Goal: Task Accomplishment & Management: Manage account settings

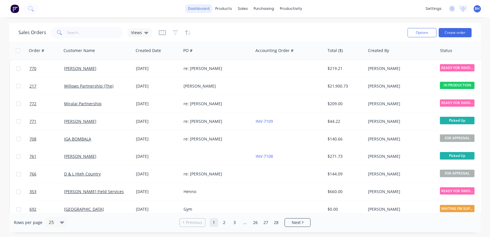
click at [204, 8] on link "dashboard" at bounding box center [198, 8] width 27 height 9
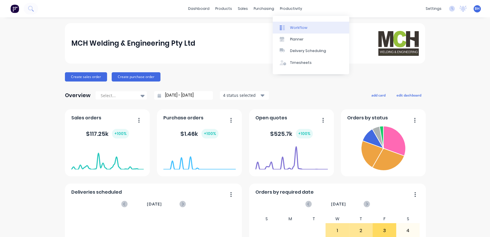
click at [293, 25] on div "Workflow" at bounding box center [298, 27] width 17 height 5
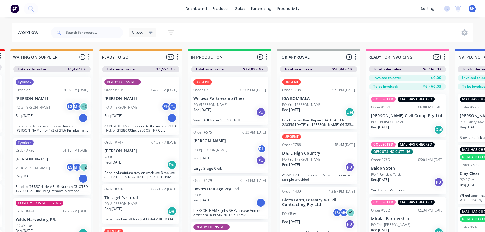
scroll to position [0, 179]
click at [146, 100] on p "[PERSON_NAME]" at bounding box center [141, 98] width 73 height 5
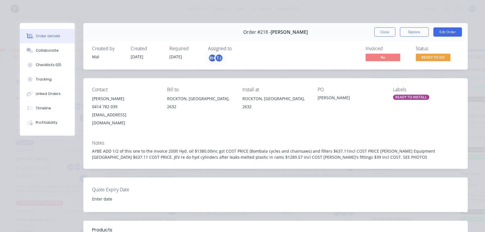
click at [417, 99] on div "READY TO INSTALL" at bounding box center [411, 97] width 36 height 5
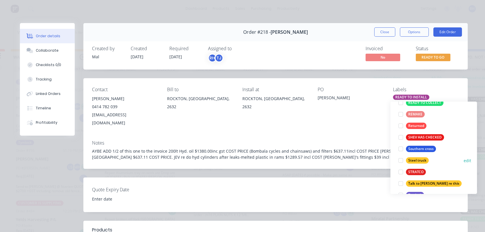
scroll to position [208, 0]
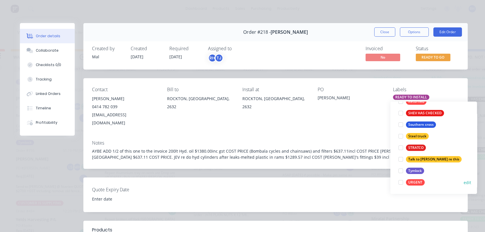
click at [402, 182] on div at bounding box center [401, 183] width 12 height 12
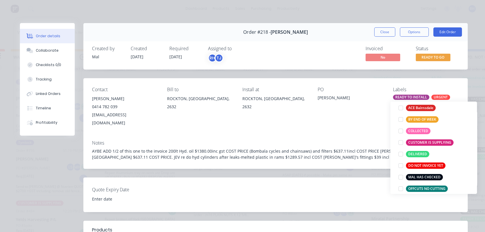
scroll to position [64, 0]
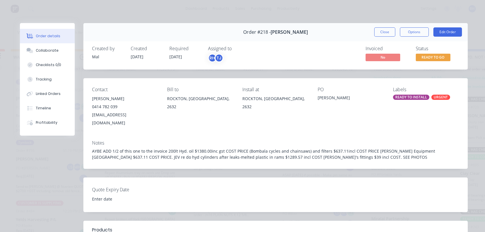
click at [349, 117] on div "PO [PERSON_NAME]" at bounding box center [351, 107] width 66 height 40
click at [378, 35] on button "Close" at bounding box center [384, 31] width 21 height 9
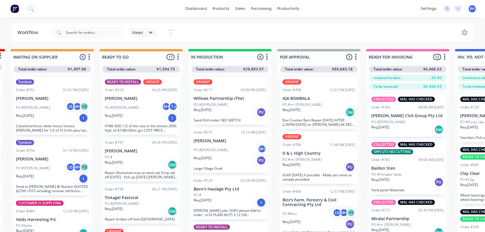
scroll to position [1, 179]
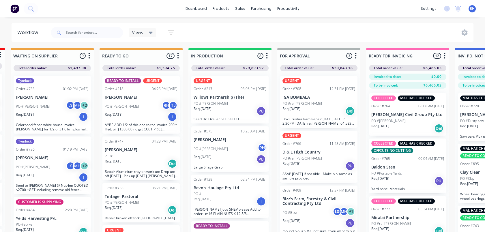
drag, startPoint x: 132, startPoint y: 213, endPoint x: 128, endPoint y: 176, distance: 37.2
click at [128, 176] on div "READY TO INSTALL URGENT Order #218 04:25 PM [DATE] [PERSON_NAME] PO #[PERSON_NA…" at bounding box center [141, 152] width 83 height 163
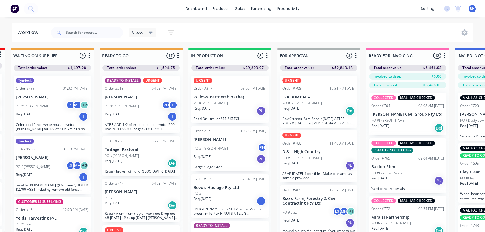
click at [148, 154] on div "PO #[PERSON_NAME]" at bounding box center [141, 155] width 73 height 5
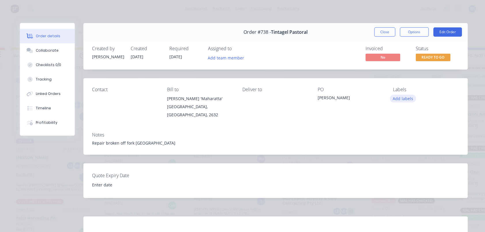
click at [399, 98] on button "Add labels" at bounding box center [403, 99] width 27 height 8
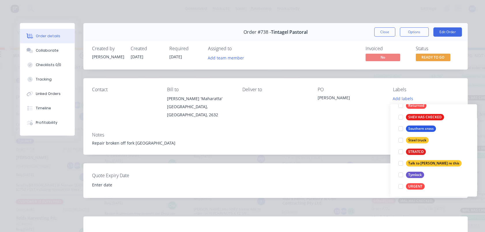
scroll to position [208, 0]
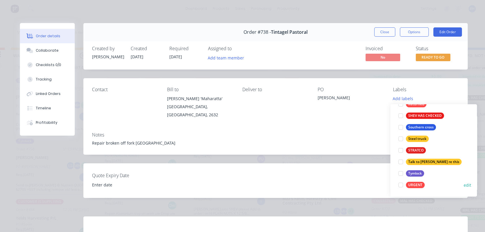
click at [399, 187] on div at bounding box center [401, 185] width 12 height 12
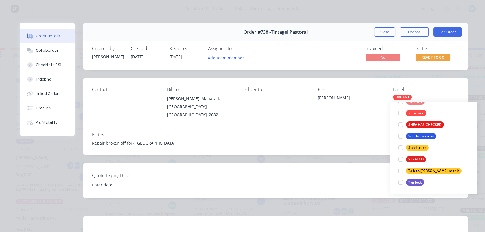
scroll to position [0, 0]
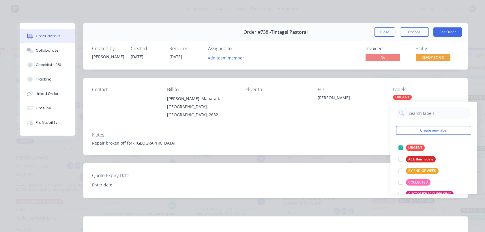
click at [353, 144] on div "Notes Repair broken off fork [GEOGRAPHIC_DATA]" at bounding box center [275, 141] width 384 height 27
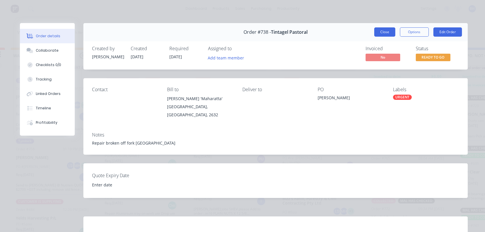
click at [380, 36] on button "Close" at bounding box center [384, 31] width 21 height 9
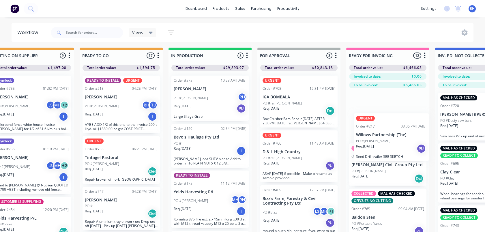
drag, startPoint x: 223, startPoint y: 110, endPoint x: 394, endPoint y: 142, distance: 173.5
click at [394, 142] on div "QUOTES TO DO 1 Status colour #273444 hex #273444 Save Cancel Notifications Emai…" at bounding box center [277, 149] width 962 height 203
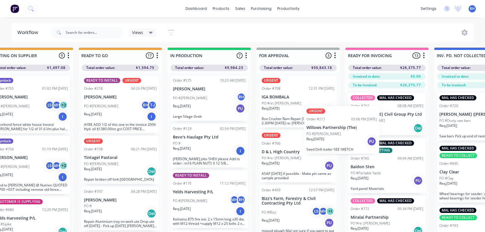
scroll to position [1, 201]
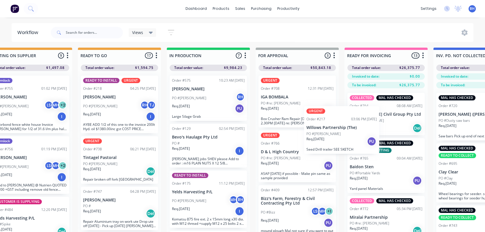
drag, startPoint x: 388, startPoint y: 123, endPoint x: 324, endPoint y: 146, distance: 68.4
click at [324, 146] on div "QUOTES TO DO 1 Status colour #273444 hex #273444 Save Cancel Notifications Emai…" at bounding box center [276, 149] width 962 height 203
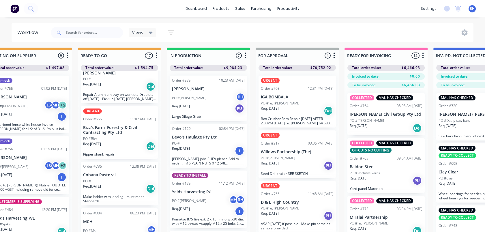
scroll to position [127, 0]
drag, startPoint x: 115, startPoint y: 184, endPoint x: 114, endPoint y: 155, distance: 28.9
click at [114, 156] on div "READY TO INSTALL URGENT Order #218 04:25 PM [DATE] [PERSON_NAME] PO #[PERSON_NA…" at bounding box center [119, 152] width 83 height 163
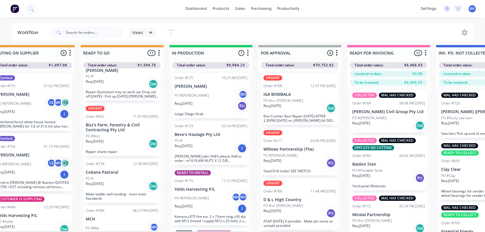
drag, startPoint x: 114, startPoint y: 190, endPoint x: 117, endPoint y: 169, distance: 21.3
click at [117, 169] on div "READY TO INSTALL URGENT Order #218 04:25 PM [DATE] [PERSON_NAME] PO #[PERSON_NA…" at bounding box center [121, 149] width 83 height 163
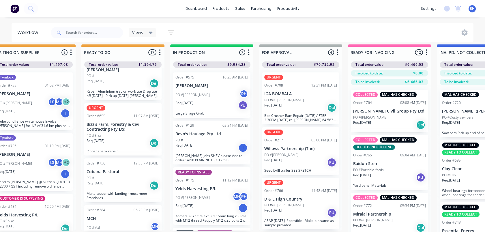
drag, startPoint x: 118, startPoint y: 172, endPoint x: 116, endPoint y: 151, distance: 20.6
click at [116, 151] on div "READY TO INSTALL URGENT Order #218 04:25 PM [DATE] [PERSON_NAME] PO #[PERSON_NA…" at bounding box center [122, 149] width 83 height 163
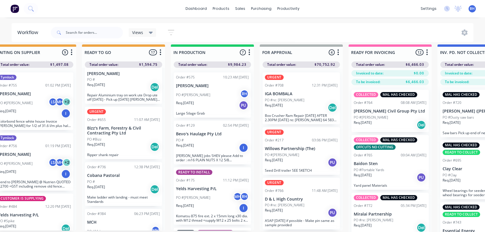
scroll to position [120, 0]
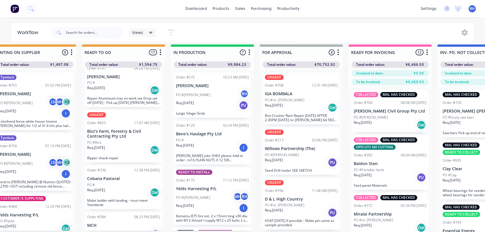
drag, startPoint x: 116, startPoint y: 183, endPoint x: 119, endPoint y: 166, distance: 18.2
click at [119, 166] on div "READY TO INSTALL URGENT Order #218 04:25 PM [DATE] [PERSON_NAME] PO #[PERSON_NA…" at bounding box center [123, 149] width 83 height 163
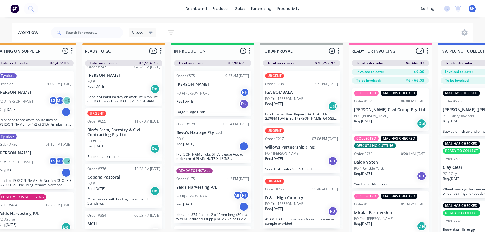
scroll to position [8, 197]
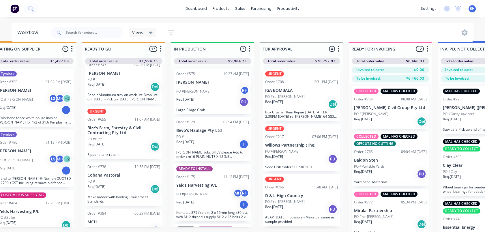
drag, startPoint x: 123, startPoint y: 186, endPoint x: 150, endPoint y: 165, distance: 34.7
click at [150, 165] on div "READY TO INSTALL URGENT Order #218 04:25 PM [DATE] [PERSON_NAME] PO #[PERSON_NA…" at bounding box center [123, 145] width 83 height 163
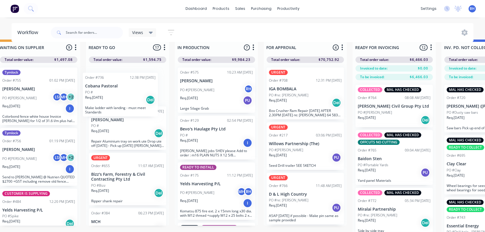
scroll to position [10, 191]
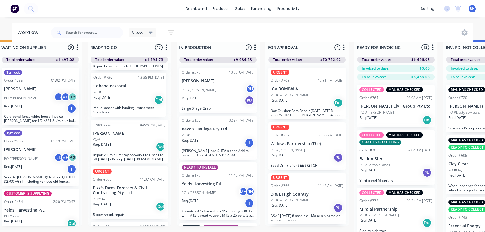
drag, startPoint x: 129, startPoint y: 183, endPoint x: 135, endPoint y: 94, distance: 88.8
click at [135, 94] on div "READY TO INSTALL URGENT Order #218 04:25 PM [DATE] [PERSON_NAME] PO #[PERSON_NA…" at bounding box center [129, 144] width 83 height 163
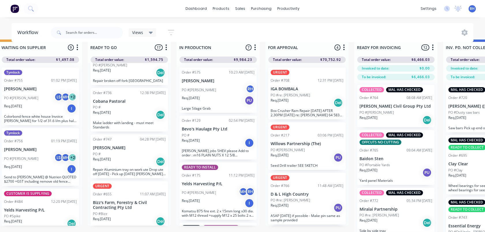
scroll to position [8, 0]
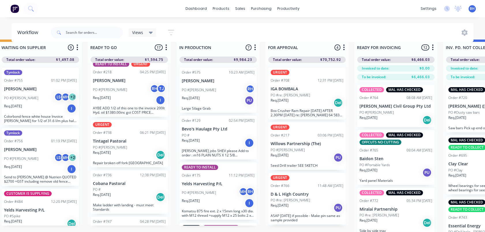
click at [125, 178] on div "Order #736 12:38 PM [DATE] Cobana Pastoral PO # Req. [DATE] Del Make ladder wit…" at bounding box center [129, 192] width 77 height 44
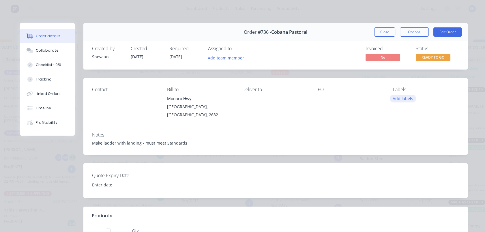
click at [399, 98] on button "Add labels" at bounding box center [403, 99] width 27 height 8
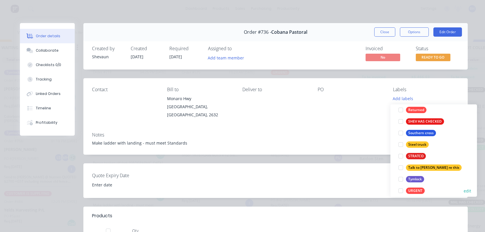
scroll to position [208, 0]
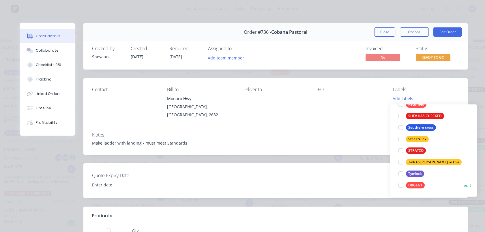
click at [399, 186] on div at bounding box center [401, 185] width 12 height 12
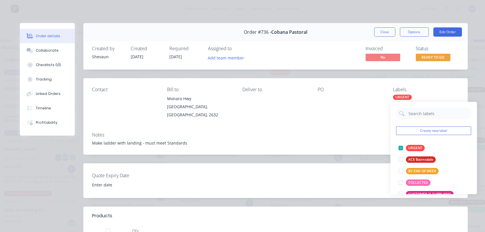
click at [376, 33] on button "Close" at bounding box center [384, 31] width 21 height 9
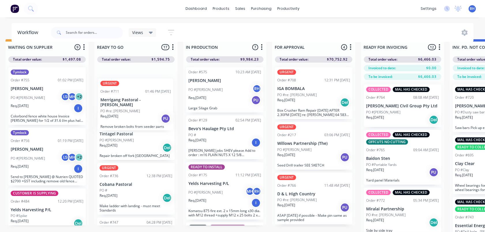
scroll to position [69, 0]
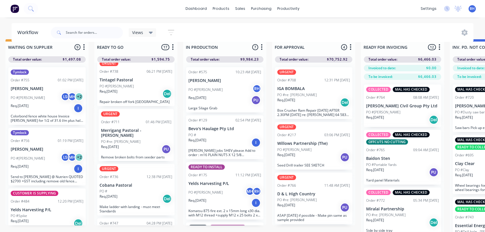
drag, startPoint x: 132, startPoint y: 179, endPoint x: 142, endPoint y: 145, distance: 35.5
click at [142, 145] on div "READY TO INSTALL URGENT Order #218 04:25 PM [DATE] [PERSON_NAME] PO #[PERSON_NA…" at bounding box center [135, 144] width 83 height 163
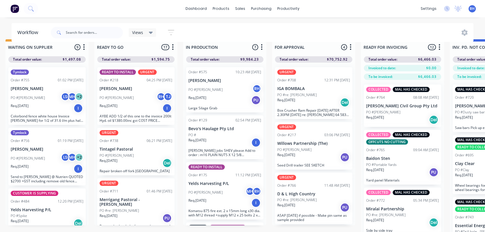
scroll to position [11, 185]
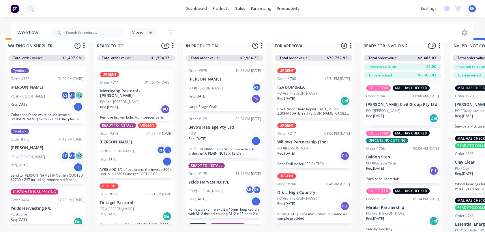
drag, startPoint x: 146, startPoint y: 204, endPoint x: 149, endPoint y: 93, distance: 110.8
click at [149, 93] on div "READY TO INSTALL URGENT Order #218 04:25 PM [DATE] [PERSON_NAME] PO #[PERSON_NA…" at bounding box center [135, 142] width 83 height 163
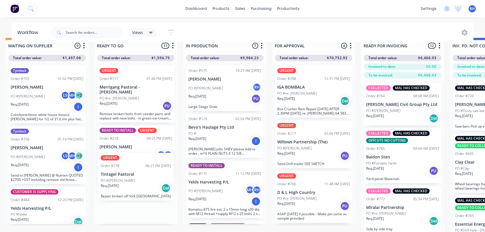
scroll to position [12, 185]
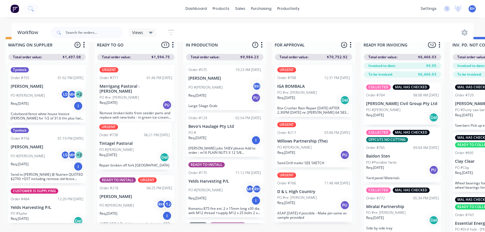
drag, startPoint x: 148, startPoint y: 202, endPoint x: 151, endPoint y: 133, distance: 69.0
click at [151, 133] on div "URGENT Order #711 01:46 PM [DATE] Merrigang Pastoral - [PERSON_NAME] PO #re: [P…" at bounding box center [135, 141] width 83 height 163
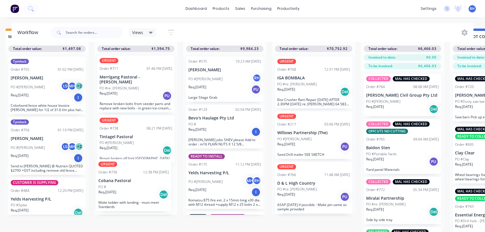
scroll to position [25, 185]
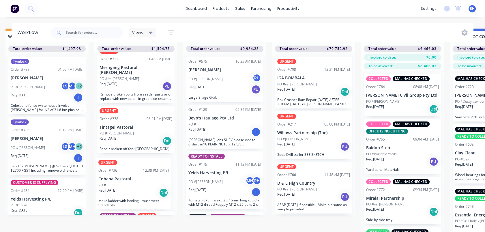
drag, startPoint x: 139, startPoint y: 145, endPoint x: 139, endPoint y: 199, distance: 53.7
click at [139, 199] on div "URGENT Order #711 01:46 PM [DATE] Merrigang Pastoral - [PERSON_NAME] PO #re: [P…" at bounding box center [135, 133] width 83 height 163
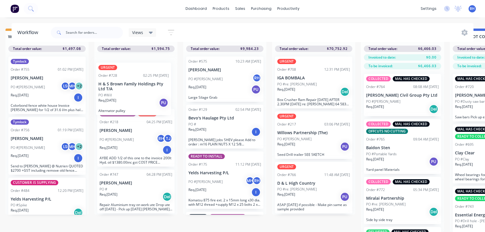
scroll to position [168, 0]
drag, startPoint x: 135, startPoint y: 186, endPoint x: 134, endPoint y: 101, distance: 84.2
click at [134, 104] on div "URGENT Order #711 01:46 PM [DATE] Merrigang Pastoral - [PERSON_NAME] PO #re: [P…" at bounding box center [135, 133] width 83 height 163
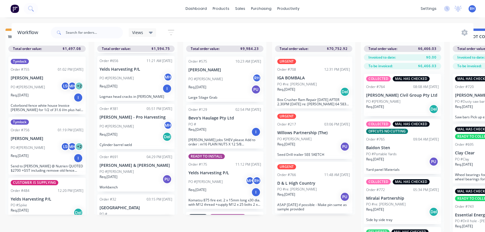
scroll to position [520, 0]
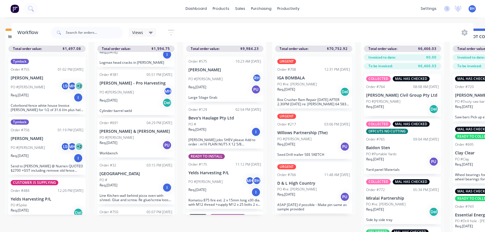
click at [132, 140] on div "Req. [DATE] PU" at bounding box center [136, 145] width 73 height 10
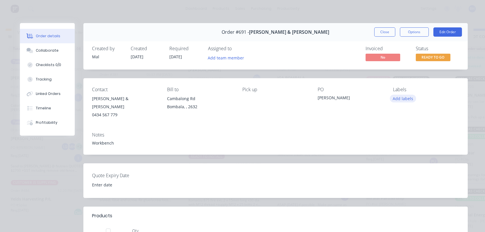
click at [401, 99] on button "Add labels" at bounding box center [403, 99] width 27 height 8
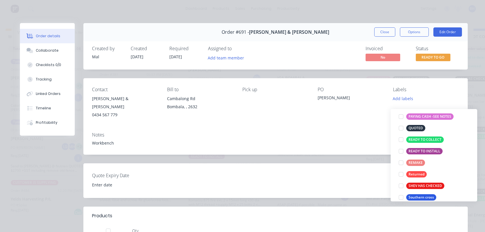
scroll to position [208, 0]
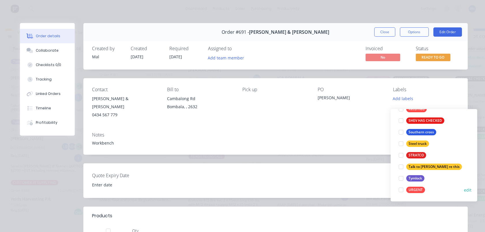
click at [402, 185] on div at bounding box center [401, 190] width 12 height 12
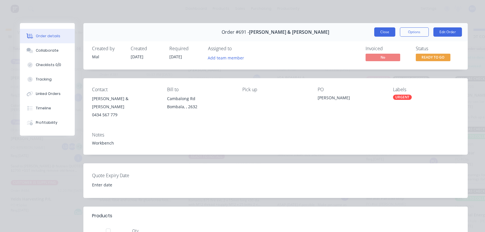
click at [383, 31] on button "Close" at bounding box center [384, 31] width 21 height 9
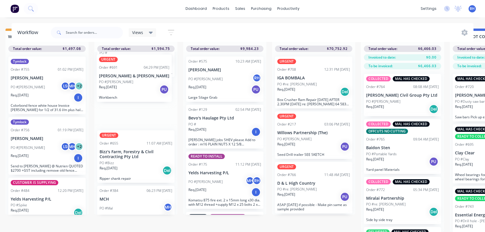
drag, startPoint x: 135, startPoint y: 138, endPoint x: 136, endPoint y: 82, distance: 56.3
click at [136, 82] on div "URGENT Order #711 01:46 PM [DATE] Merrigang Pastoral - [PERSON_NAME] PO #re: [P…" at bounding box center [135, 133] width 83 height 163
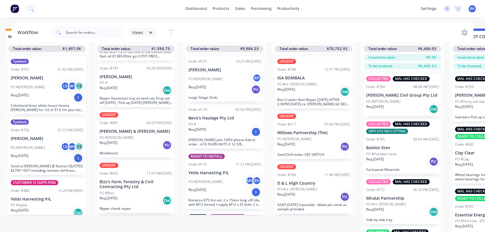
scroll to position [235, 0]
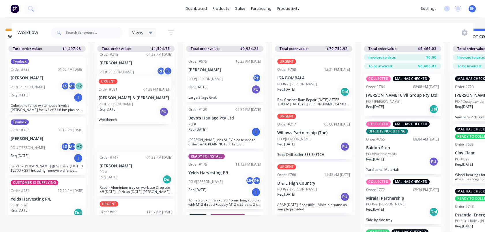
drag, startPoint x: 137, startPoint y: 166, endPoint x: 138, endPoint y: 103, distance: 63.2
click at [138, 99] on div "URGENT Order #711 01:46 PM [DATE] Merrigang Pastoral - [PERSON_NAME] PO #re: [P…" at bounding box center [135, 133] width 83 height 163
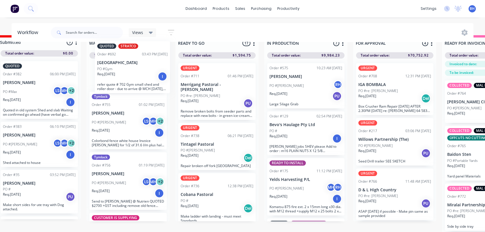
scroll to position [0, 0]
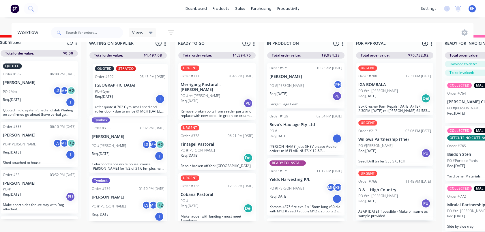
drag, startPoint x: 40, startPoint y: 190, endPoint x: 126, endPoint y: 96, distance: 127.9
click at [126, 96] on div "Tymlock Order #755 01:02 PM [DATE] [PERSON_NAME] PO #[PERSON_NAME] MH + 2 Req. …" at bounding box center [128, 140] width 83 height 163
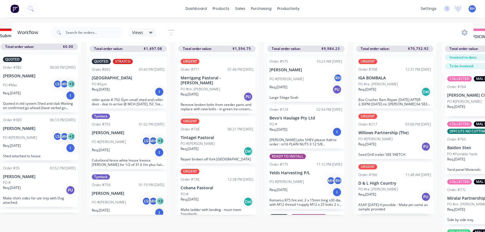
scroll to position [6, 104]
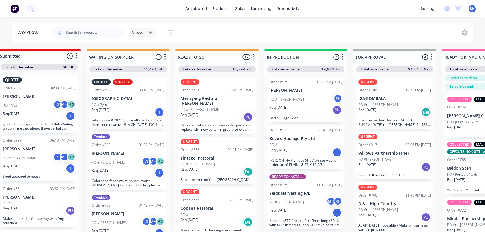
click at [368, 190] on div "URGENT Order #766 11:48 AM [DATE] D & L High Country PO #re: [PERSON_NAME]. [DA…" at bounding box center [394, 208] width 77 height 52
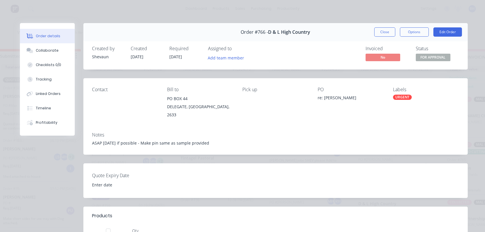
click at [399, 96] on div "URGENT" at bounding box center [402, 97] width 19 height 5
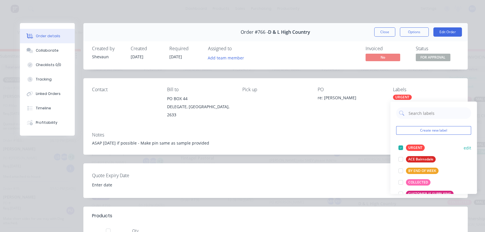
click at [399, 149] on div at bounding box center [401, 148] width 12 height 12
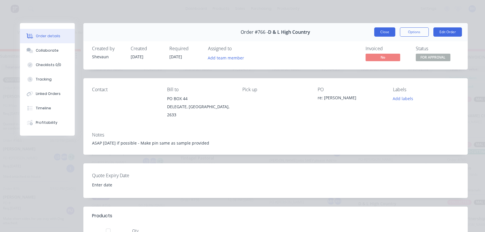
click at [382, 29] on button "Close" at bounding box center [384, 31] width 21 height 9
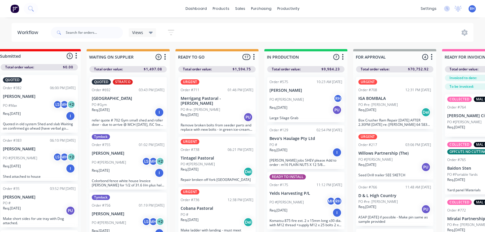
click at [369, 143] on div "Order #217" at bounding box center [367, 144] width 19 height 5
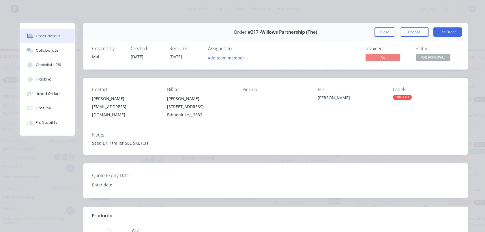
click at [396, 98] on div "URGENT" at bounding box center [402, 97] width 19 height 5
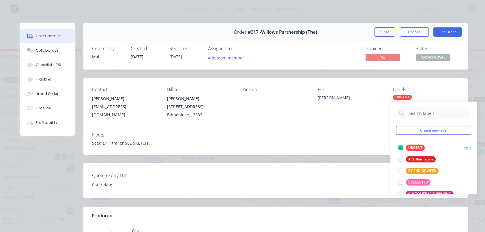
click at [400, 147] on div at bounding box center [401, 148] width 12 height 12
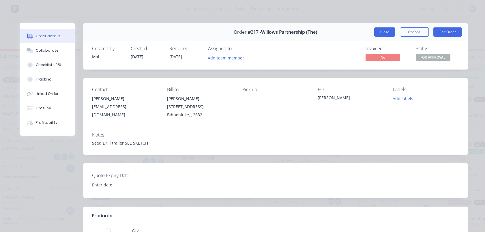
click at [381, 31] on button "Close" at bounding box center [384, 31] width 21 height 9
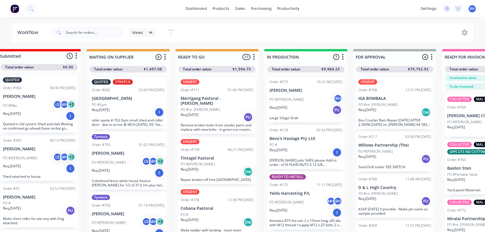
click at [375, 89] on div "Order #708" at bounding box center [367, 89] width 19 height 5
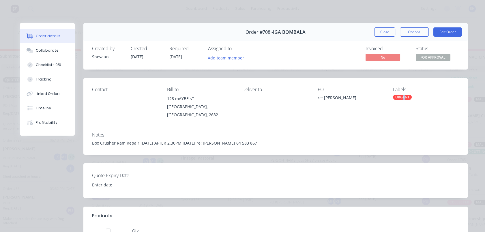
click at [401, 94] on div "Labels URGENT" at bounding box center [426, 103] width 66 height 32
drag, startPoint x: 401, startPoint y: 94, endPoint x: 402, endPoint y: 98, distance: 4.1
click at [402, 98] on div "URGENT" at bounding box center [402, 97] width 19 height 5
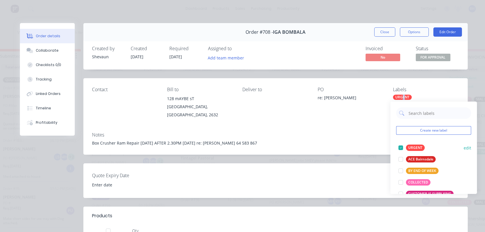
click at [399, 147] on div at bounding box center [401, 148] width 12 height 12
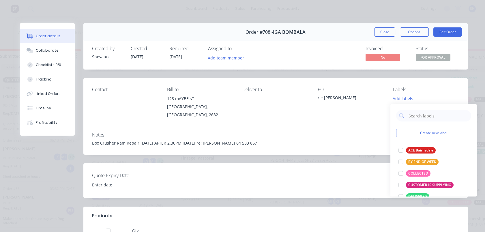
click at [389, 31] on button "Close" at bounding box center [384, 31] width 21 height 9
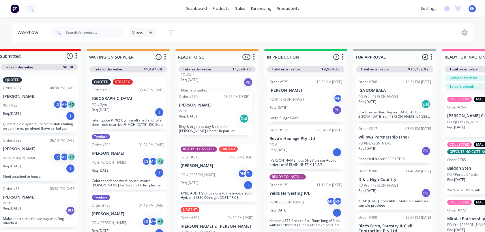
scroll to position [198, 0]
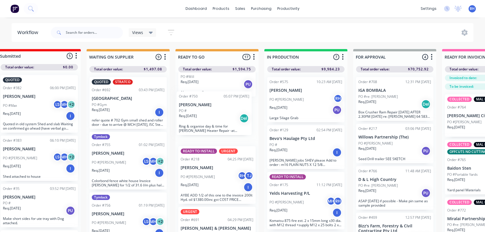
drag, startPoint x: 220, startPoint y: 173, endPoint x: 217, endPoint y: 119, distance: 53.2
click at [217, 119] on div "URGENT Order #711 01:46 PM [DATE] Merrigang Pastoral - [PERSON_NAME] PO #re: [P…" at bounding box center [216, 153] width 83 height 163
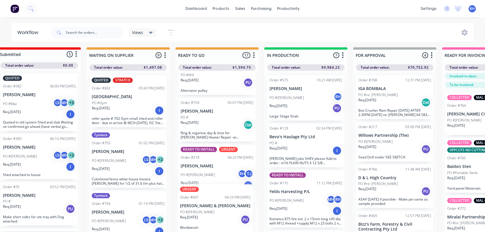
scroll to position [3, 104]
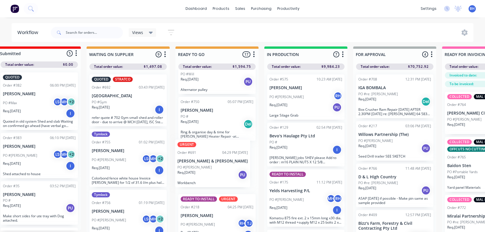
drag, startPoint x: 224, startPoint y: 211, endPoint x: 220, endPoint y: 158, distance: 52.9
click at [220, 158] on div "URGENT Order #711 01:46 PM [DATE] Merrigang Pastoral - [PERSON_NAME] PO #re: [P…" at bounding box center [216, 151] width 83 height 163
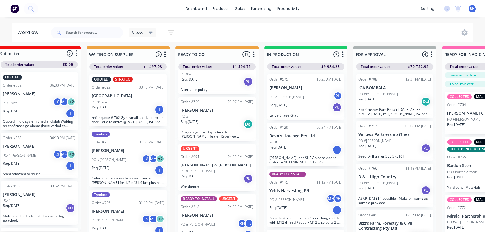
click at [212, 114] on div "PO #" at bounding box center [217, 116] width 73 height 5
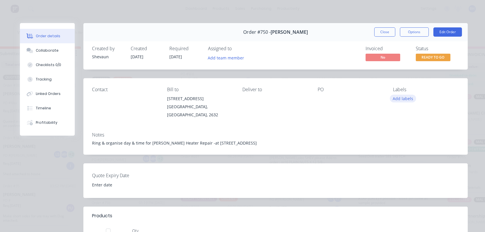
click at [392, 100] on button "Add labels" at bounding box center [403, 99] width 27 height 8
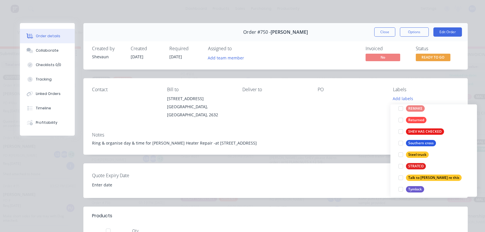
scroll to position [208, 0]
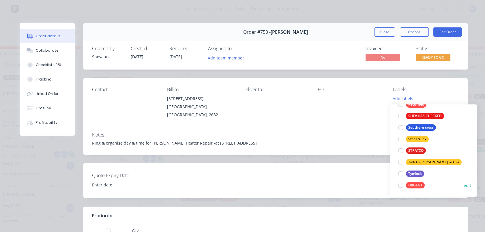
click at [401, 182] on div at bounding box center [401, 185] width 12 height 12
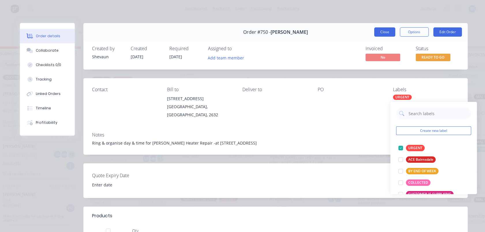
click at [379, 28] on button "Close" at bounding box center [384, 31] width 21 height 9
